Goal: Find specific page/section: Find specific page/section

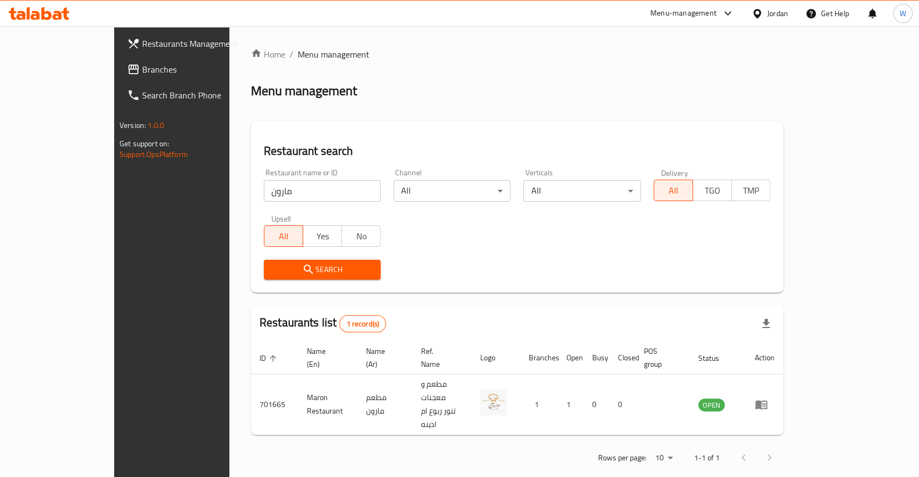
click at [388, 105] on div "Home / Menu management Menu management Restaurant search Restaurant name or ID …" at bounding box center [517, 260] width 532 height 424
click at [597, 273] on div "Search" at bounding box center [516, 269] width 519 height 33
click at [569, 274] on div "Search" at bounding box center [516, 269] width 519 height 33
click at [474, 309] on div "Restaurants list 1 record(s)" at bounding box center [517, 324] width 532 height 37
click at [264, 194] on input "مارون" at bounding box center [322, 191] width 117 height 22
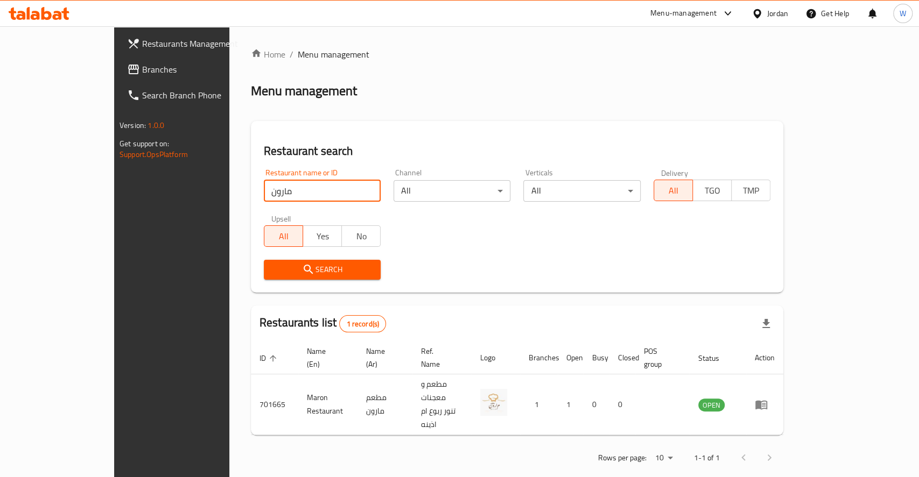
click at [264, 194] on input "مارون" at bounding box center [322, 191] width 117 height 22
type input "س"
click button "Search" at bounding box center [322, 270] width 117 height 20
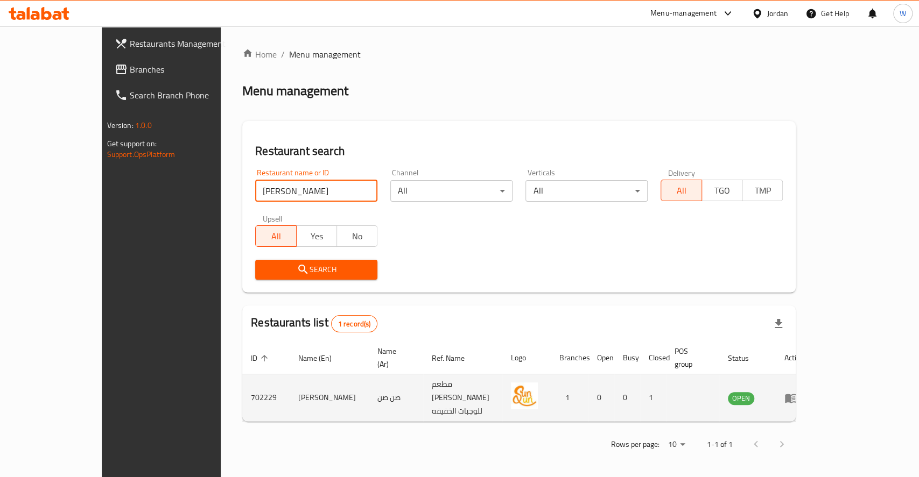
click at [289, 381] on td "[PERSON_NAME]" at bounding box center [328, 398] width 79 height 47
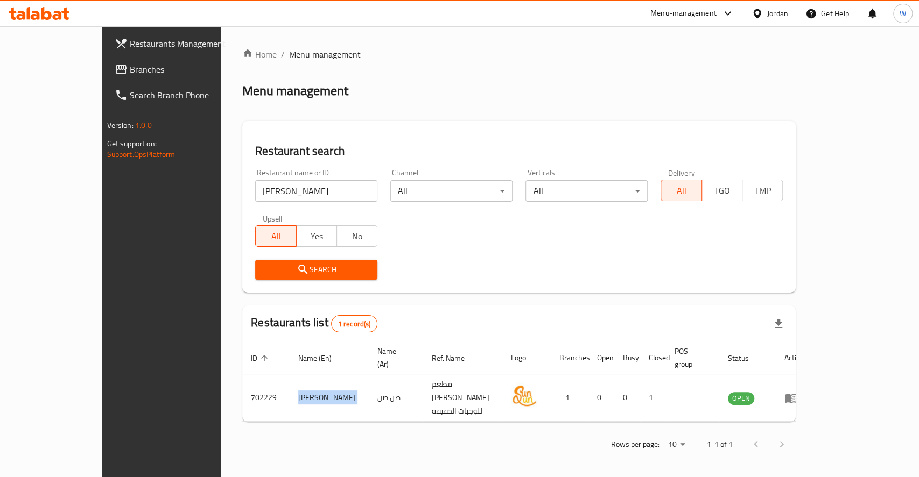
copy td "[PERSON_NAME]"
click at [483, 274] on div "Search" at bounding box center [519, 269] width 540 height 33
click at [278, 199] on input "[PERSON_NAME]" at bounding box center [316, 191] width 122 height 22
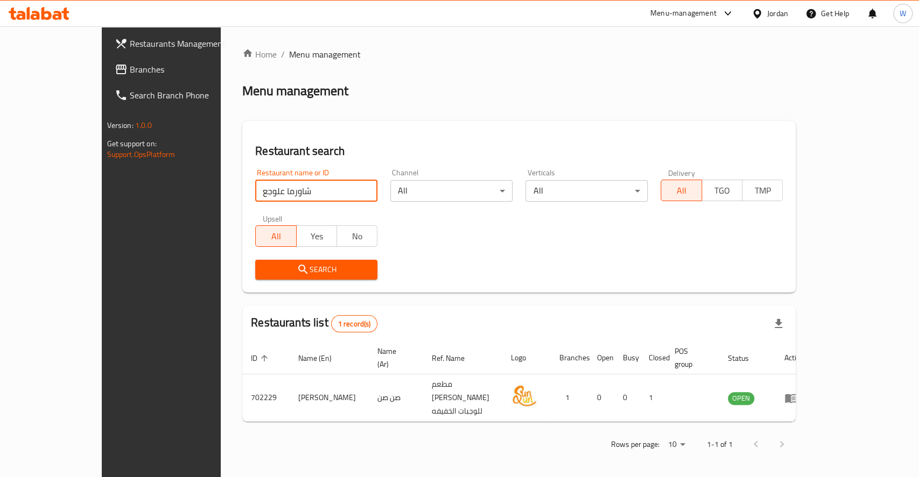
click button "Search" at bounding box center [316, 270] width 122 height 20
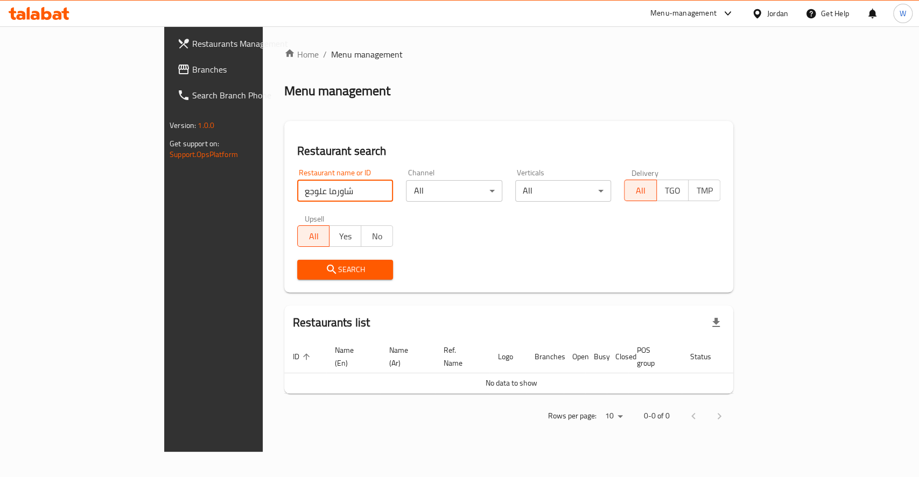
click at [297, 193] on input "شاورما علوجع" at bounding box center [345, 191] width 96 height 22
click button "Search" at bounding box center [345, 270] width 96 height 20
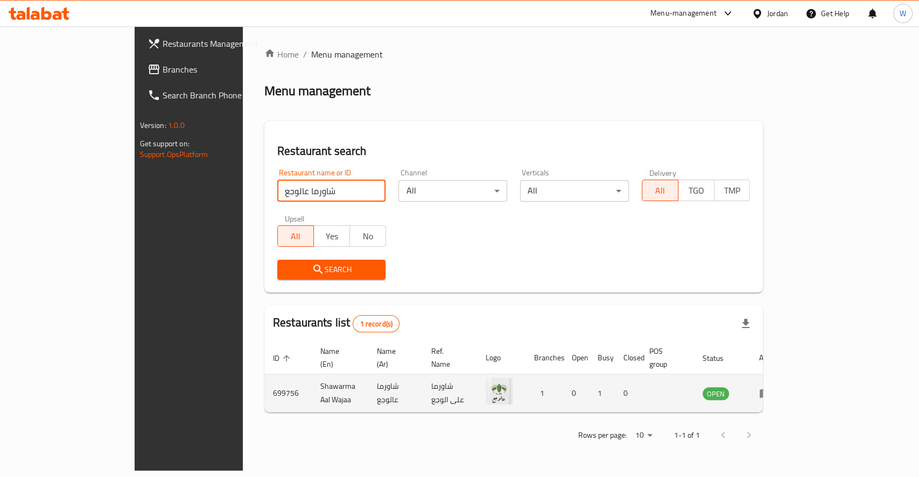
click at [312, 378] on td "Shawarma Aal Wajaa" at bounding box center [340, 394] width 56 height 38
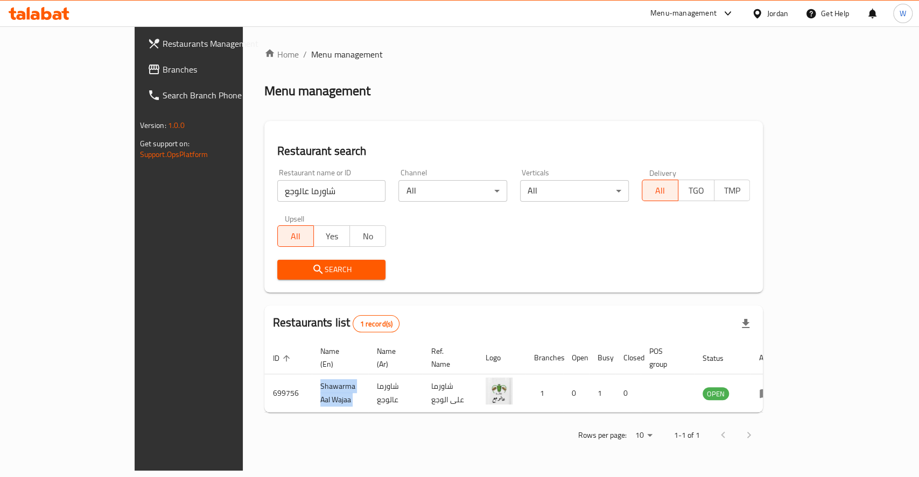
copy td "Shawarma Aal Wajaa"
click at [513, 291] on div "Restaurant search Restaurant name or ID شاورما عالوجع Restaurant name or ID Cha…" at bounding box center [513, 207] width 499 height 172
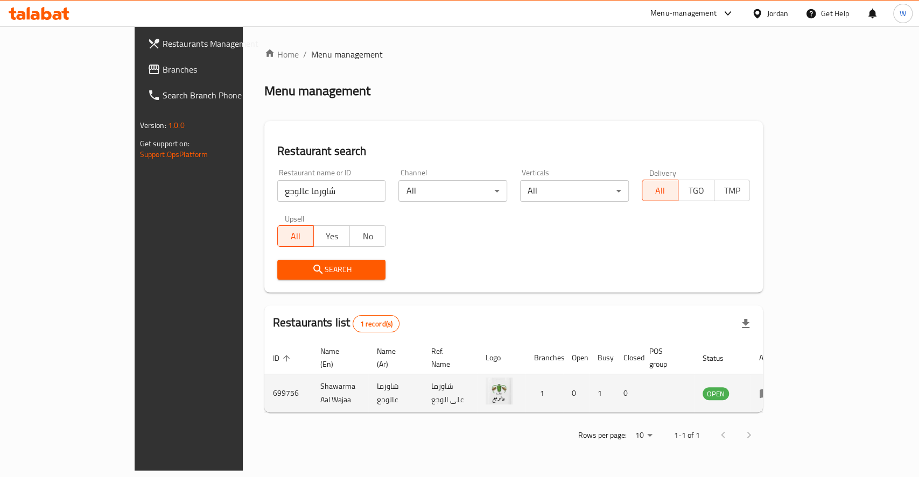
click at [312, 381] on td "Shawarma Aal Wajaa" at bounding box center [340, 394] width 56 height 38
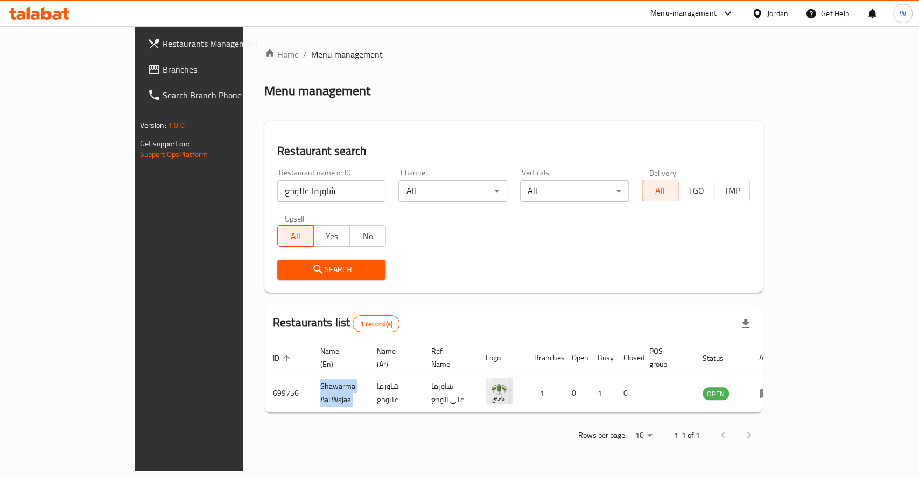
copy td "Shawarma Aal Wajaa"
click at [277, 192] on input "شاورما عالوجع" at bounding box center [331, 191] width 109 height 22
type input "ي"
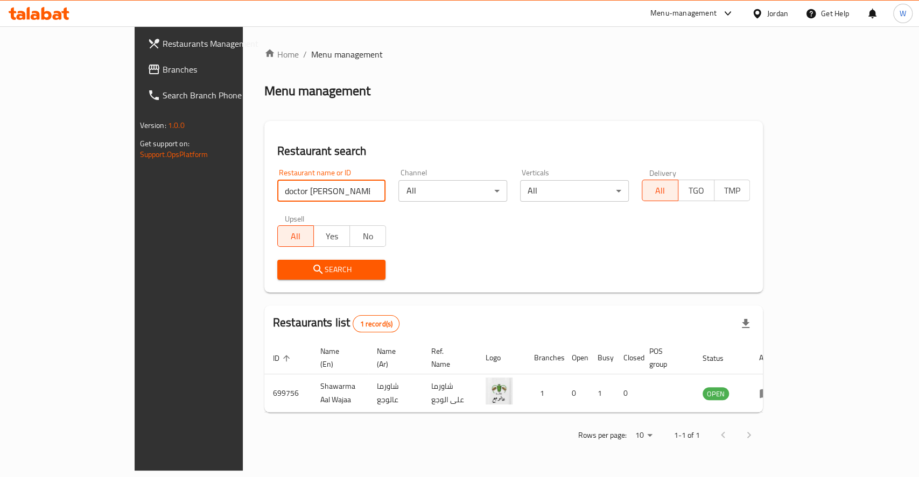
click button "Search" at bounding box center [331, 270] width 109 height 20
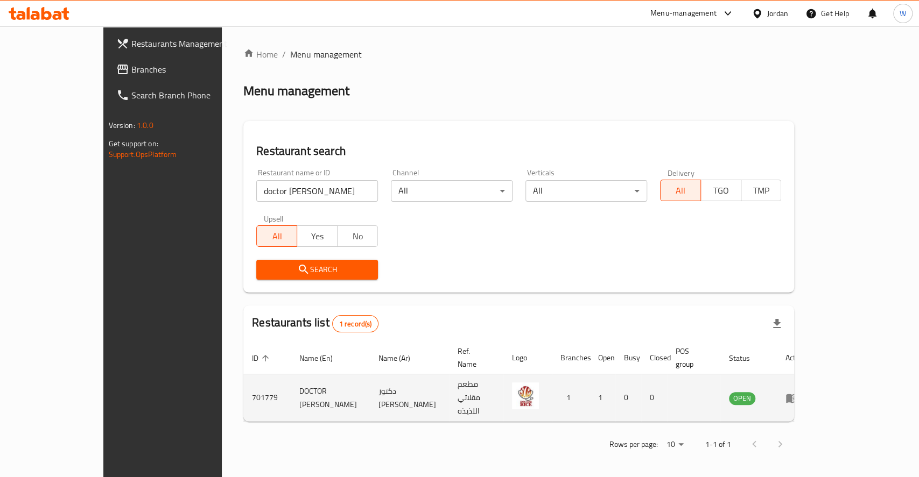
click at [291, 386] on td "DOCTOR [PERSON_NAME]" at bounding box center [330, 398] width 79 height 47
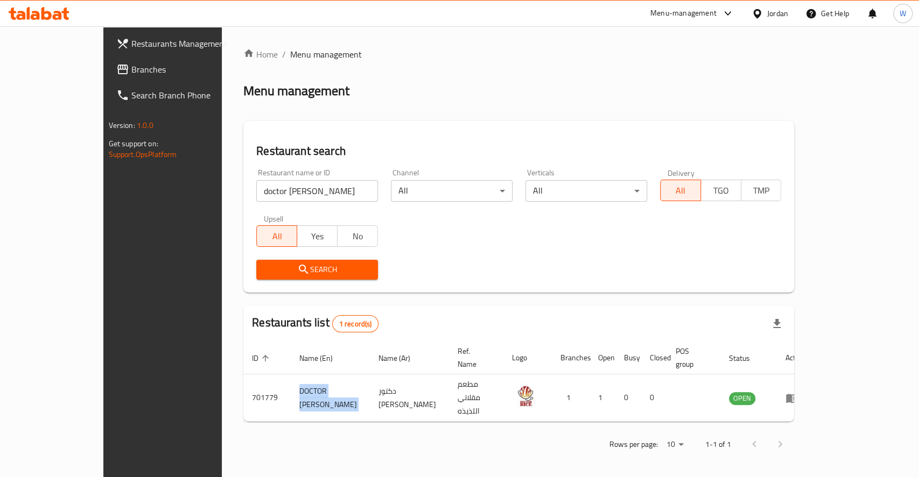
copy td "DOCTOR [PERSON_NAME]"
click at [320, 192] on input "doctor [PERSON_NAME]" at bounding box center [317, 191] width 122 height 22
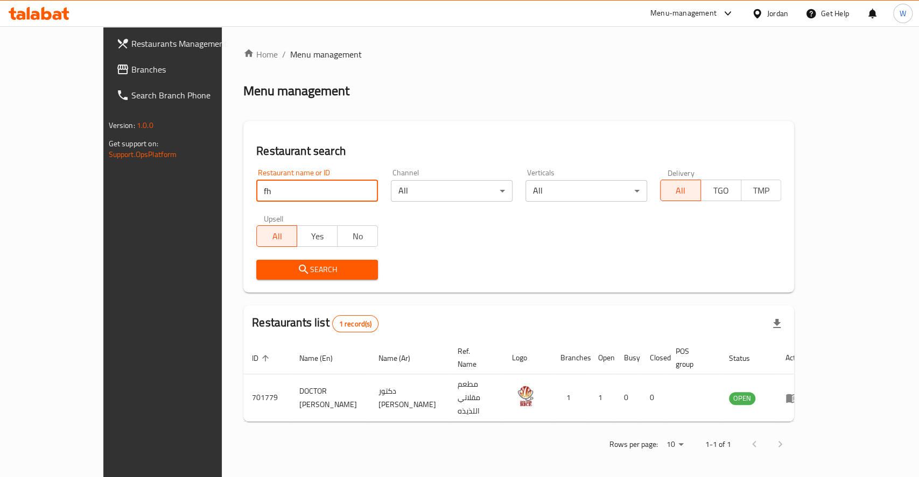
type input "f"
click button "Search" at bounding box center [317, 270] width 122 height 20
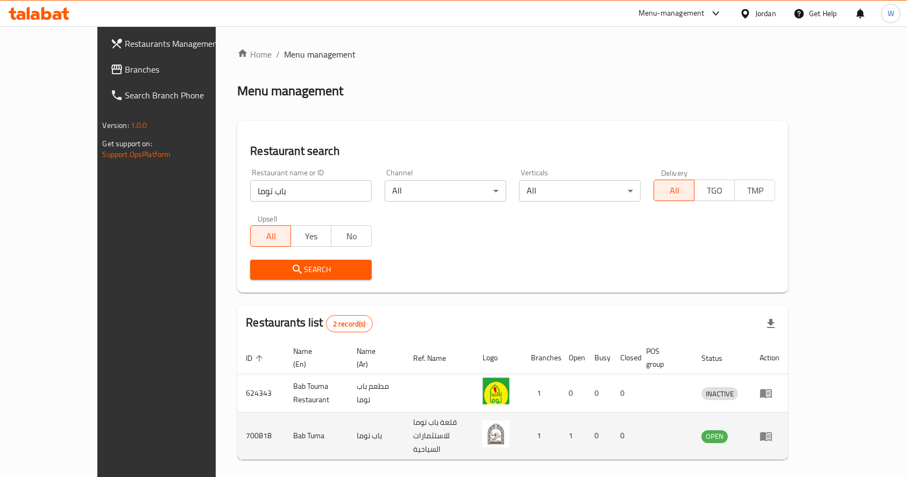
click at [285, 419] on td "Bab Tuma" at bounding box center [316, 436] width 63 height 47
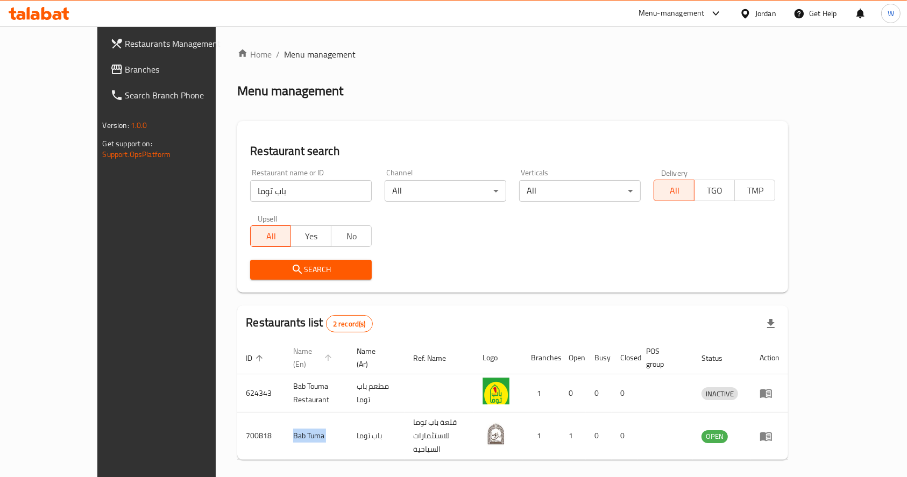
copy td "Bab Tuma"
click at [257, 190] on input "باب توما" at bounding box center [311, 191] width 122 height 22
click at [256, 190] on input "باب توما" at bounding box center [311, 191] width 122 height 22
click button "Search" at bounding box center [311, 270] width 122 height 20
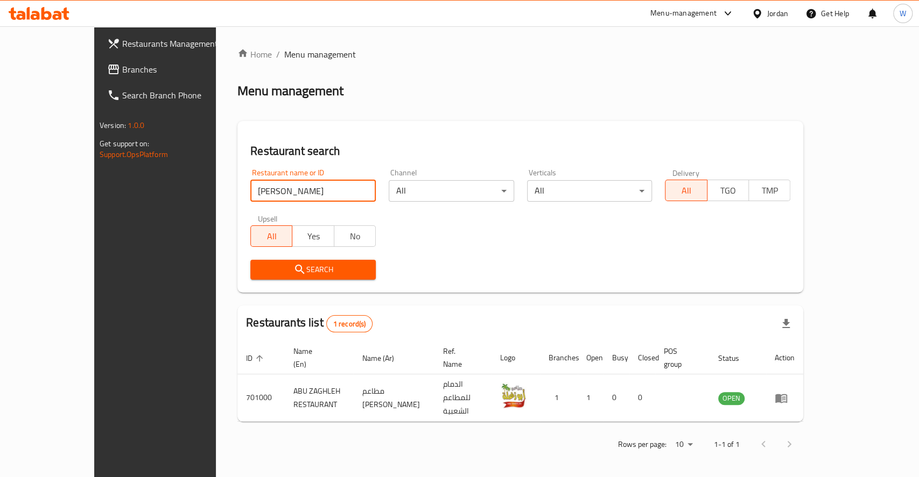
click at [253, 190] on input "[PERSON_NAME]" at bounding box center [312, 191] width 125 height 22
click button "Search" at bounding box center [312, 270] width 125 height 20
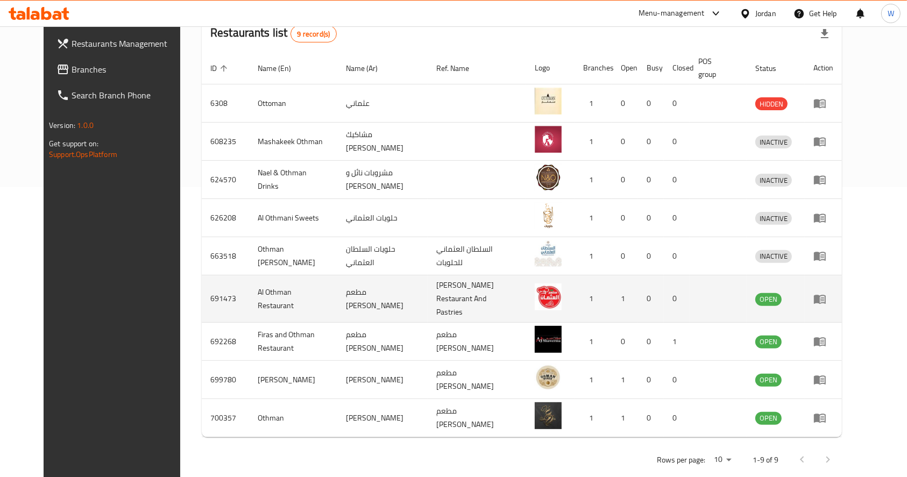
scroll to position [295, 0]
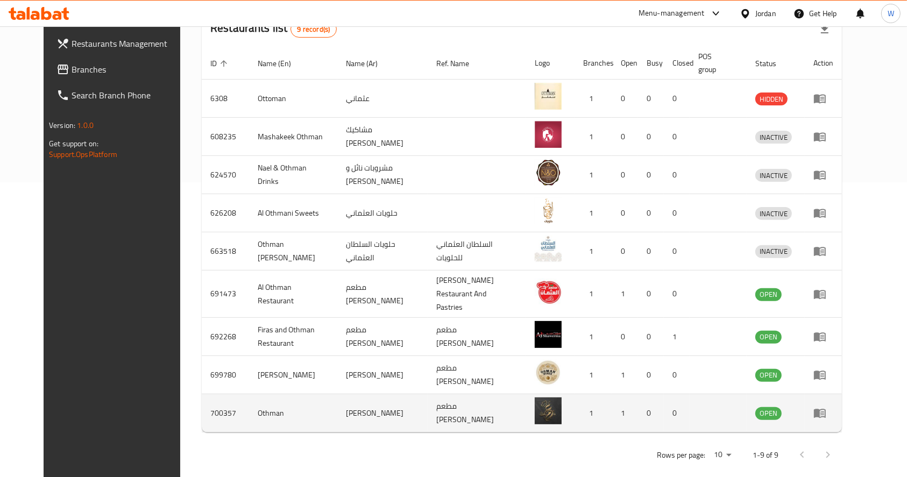
click at [249, 402] on td "Othman" at bounding box center [293, 413] width 88 height 38
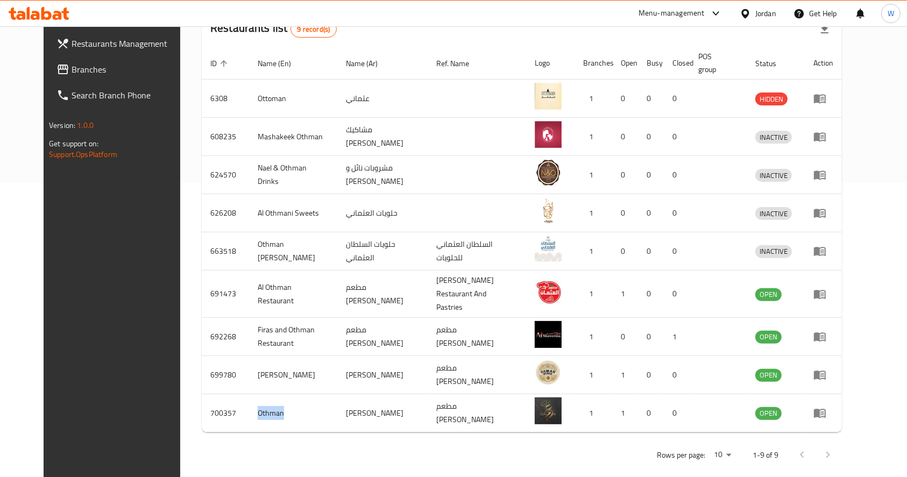
copy td "Othman"
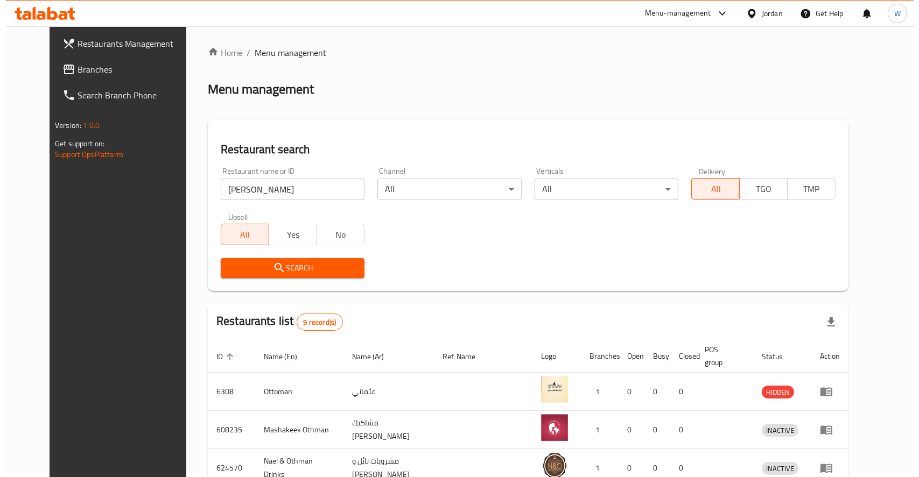
scroll to position [0, 0]
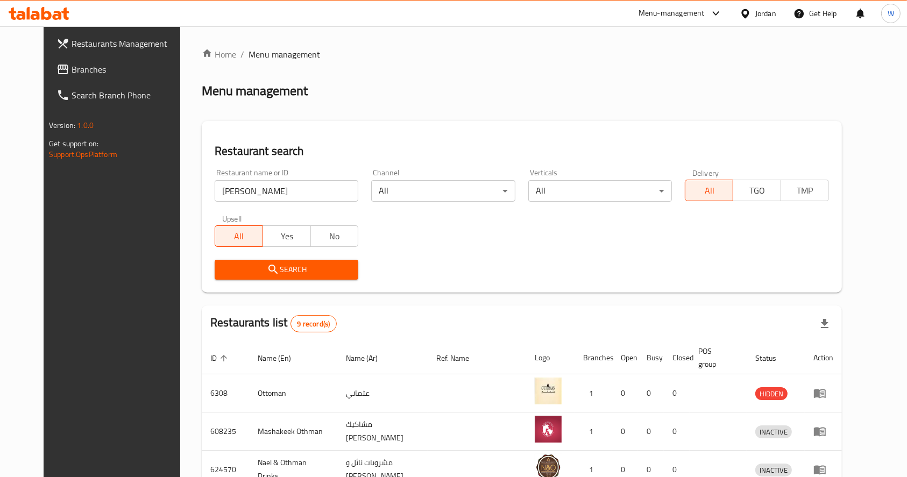
click at [553, 69] on div "Home / Menu management Menu management Restaurant search Restaurant name or ID …" at bounding box center [522, 406] width 640 height 716
click at [586, 302] on div "Home / Menu management Menu management Restaurant search Restaurant name or ID …" at bounding box center [522, 406] width 640 height 716
click at [229, 193] on input "[PERSON_NAME]" at bounding box center [287, 191] width 144 height 22
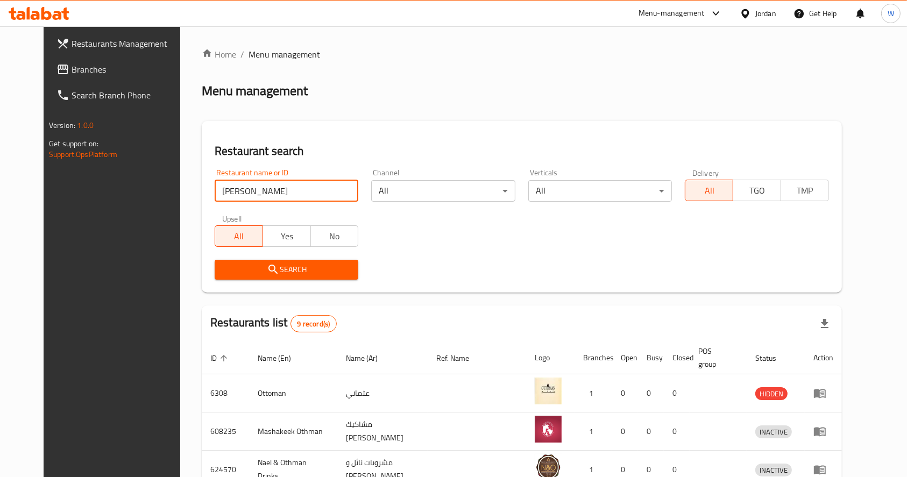
click at [278, 194] on input "[PERSON_NAME]" at bounding box center [287, 191] width 144 height 22
type input "بيت الرز اليمني"
click button "Search" at bounding box center [287, 270] width 144 height 20
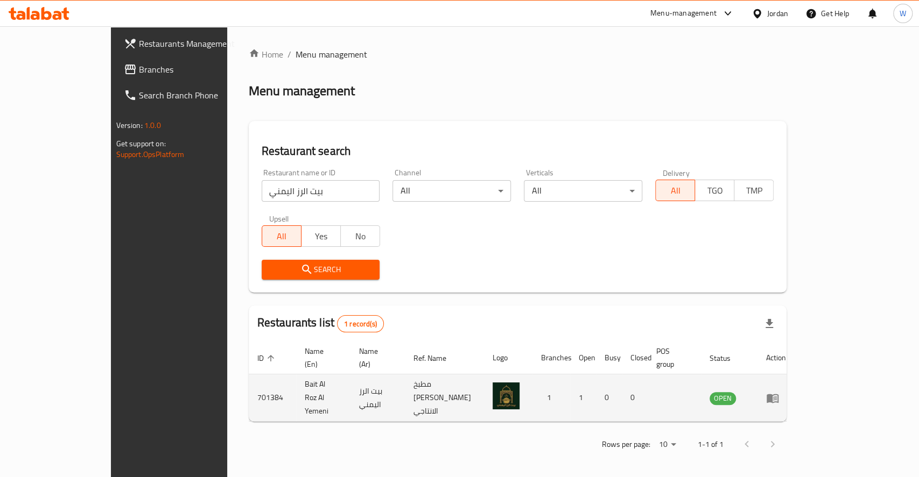
click at [296, 385] on td "Bait Al Roz Al Yemeni" at bounding box center [323, 398] width 54 height 47
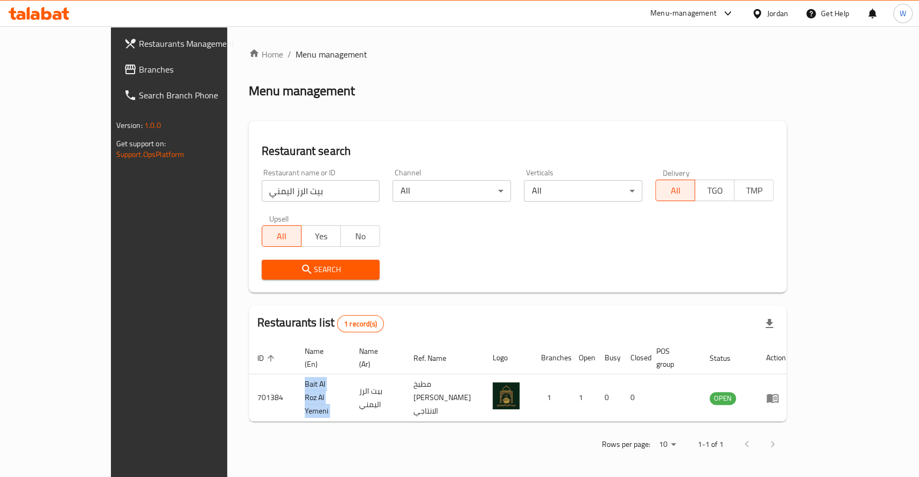
copy td "Bait Al Roz Al Yemeni"
click at [469, 269] on div "Search" at bounding box center [517, 269] width 525 height 33
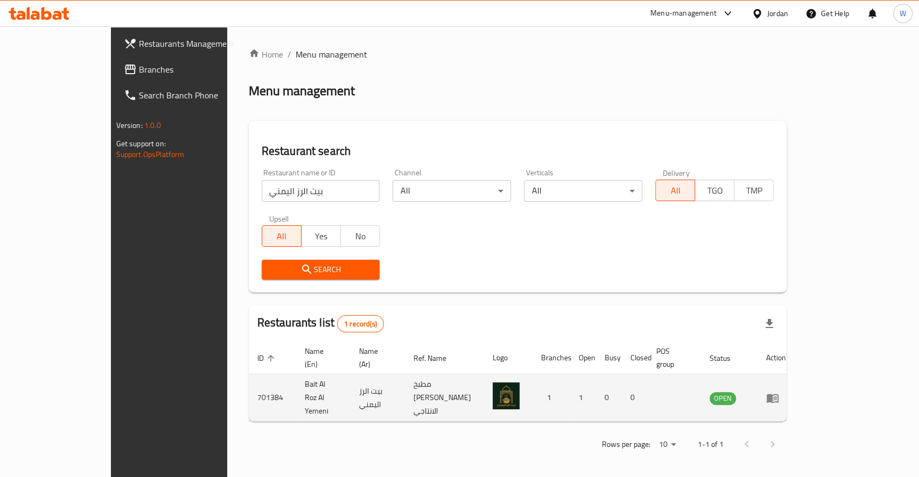
click at [778, 394] on icon "enhanced table" at bounding box center [772, 398] width 12 height 9
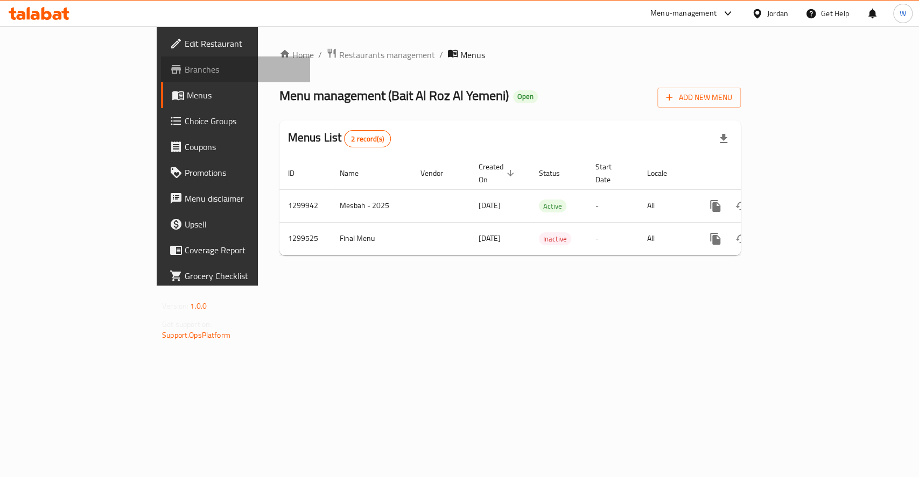
click at [185, 76] on span "Branches" at bounding box center [243, 69] width 117 height 13
